Goal: Task Accomplishment & Management: Manage account settings

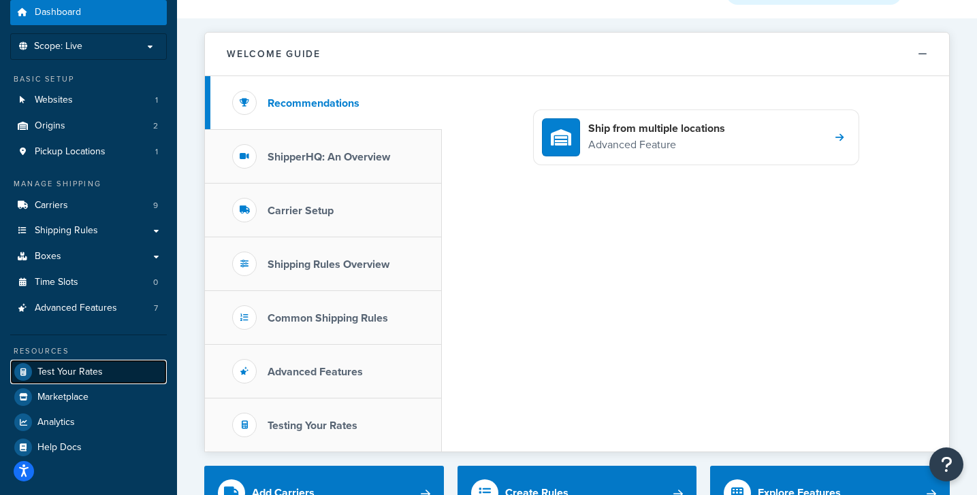
click at [77, 373] on span "Test Your Rates" at bounding box center [69, 373] width 65 height 12
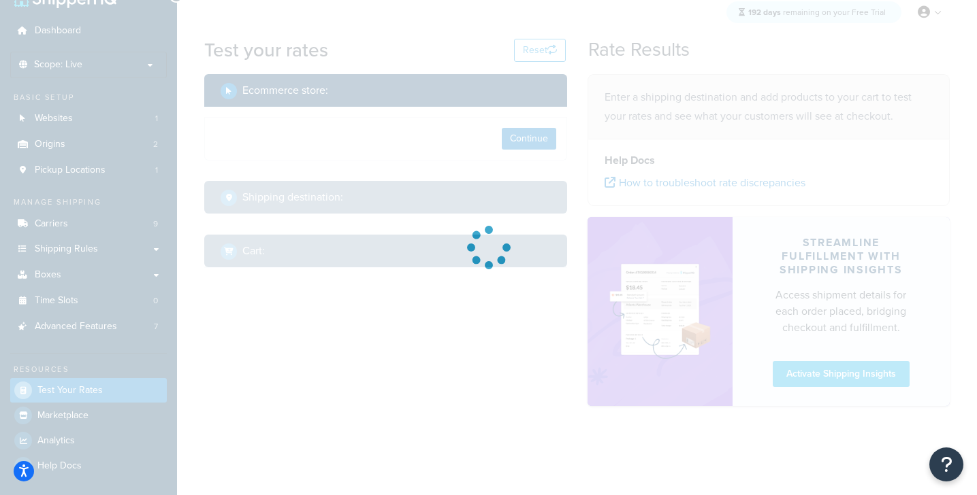
select select "[GEOGRAPHIC_DATA]"
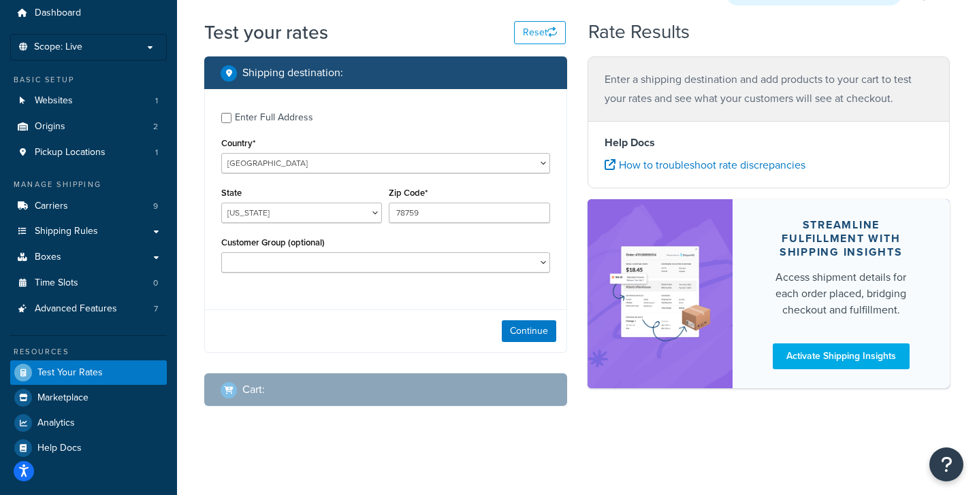
scroll to position [0, 0]
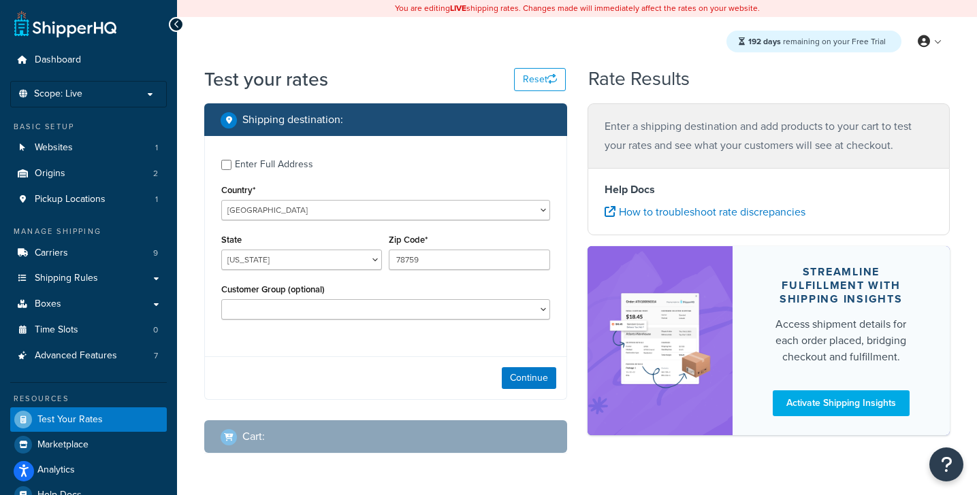
click at [287, 80] on h1 "Test your rates" at bounding box center [266, 79] width 124 height 27
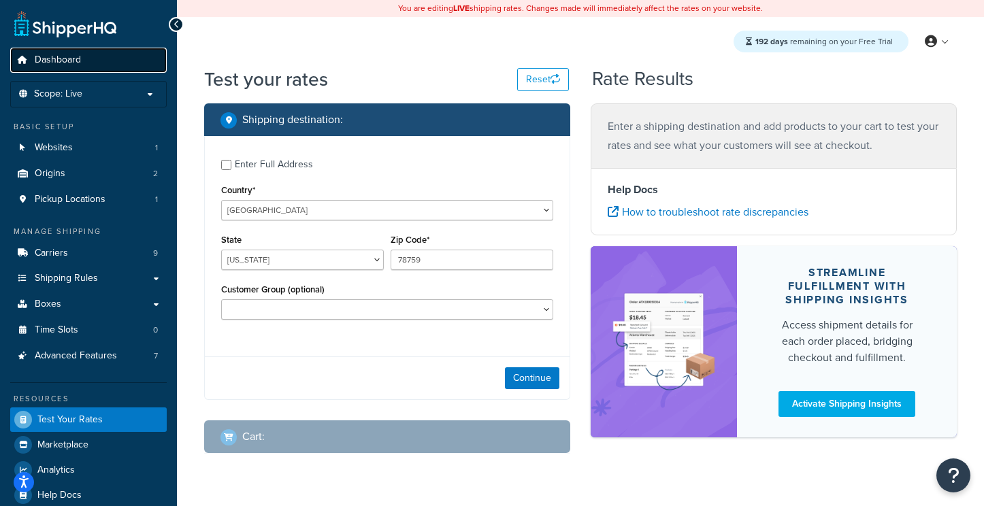
click at [91, 63] on link "Dashboard" at bounding box center [88, 60] width 157 height 25
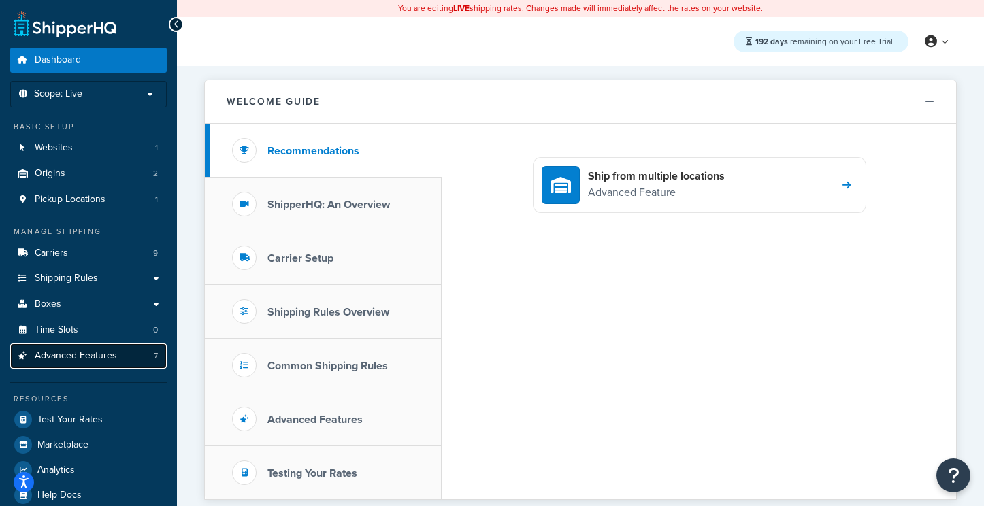
click at [82, 359] on span "Advanced Features" at bounding box center [76, 356] width 82 height 12
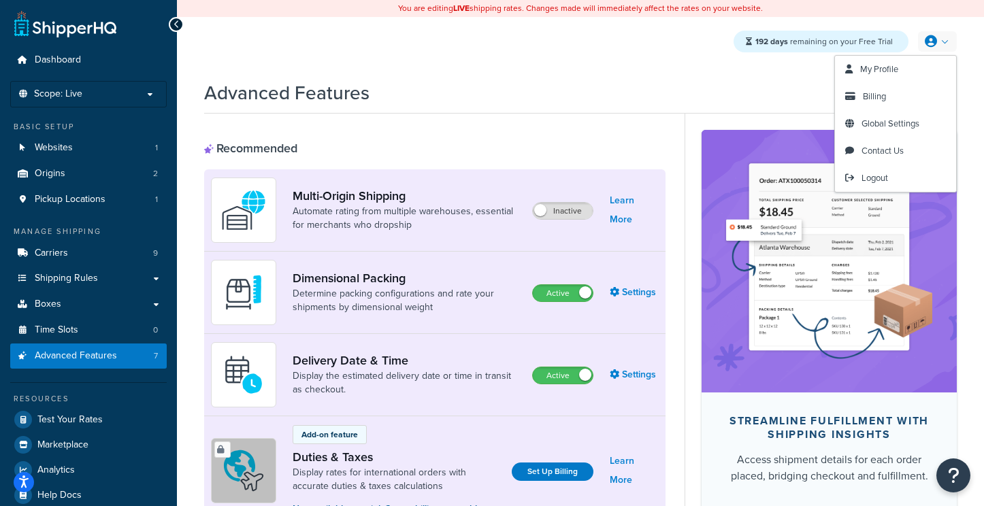
click at [943, 45] on link at bounding box center [937, 41] width 39 height 20
click at [862, 110] on link "Billing" at bounding box center [895, 96] width 121 height 27
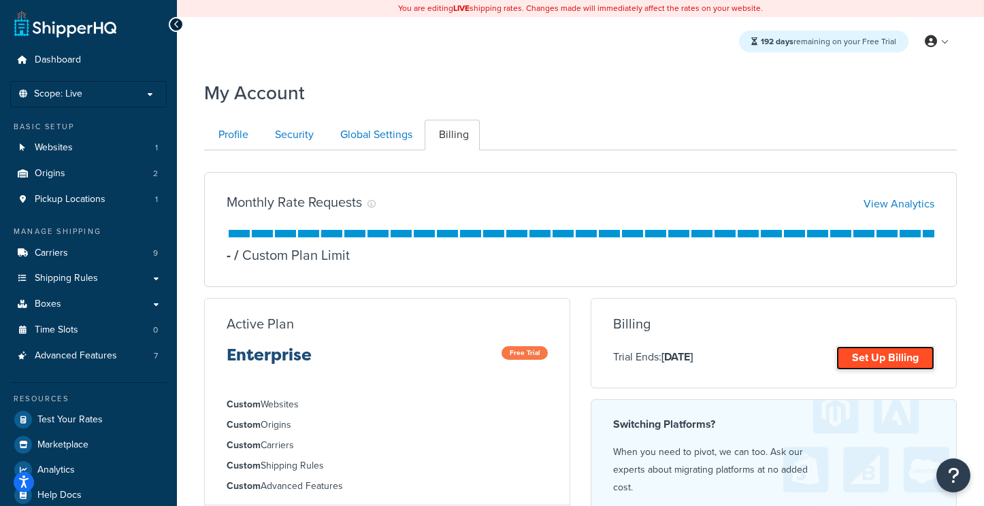
click at [885, 363] on link "Set Up Billing" at bounding box center [885, 358] width 98 height 24
click at [688, 147] on ul "Profile Security Global Settings Billing" at bounding box center [580, 135] width 753 height 31
